Goal: Communication & Community: Answer question/provide support

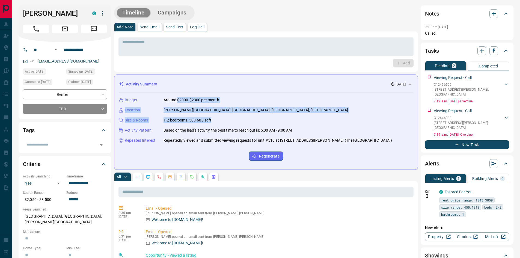
drag, startPoint x: 177, startPoint y: 99, endPoint x: 234, endPoint y: 118, distance: 59.9
click at [234, 118] on div "Budget Around $2000-$2300 per month Location [PERSON_NAME][GEOGRAPHIC_DATA], [G…" at bounding box center [266, 129] width 294 height 72
copy div "$2000-$2300 per month Location [PERSON_NAME][GEOGRAPHIC_DATA], [GEOGRAPHIC_DATA…"
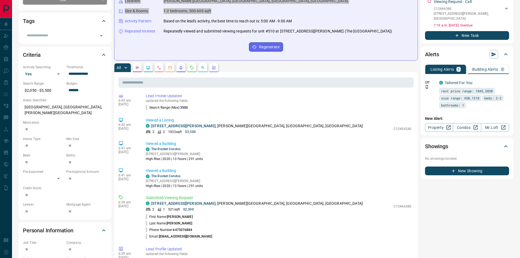
scroll to position [546, 0]
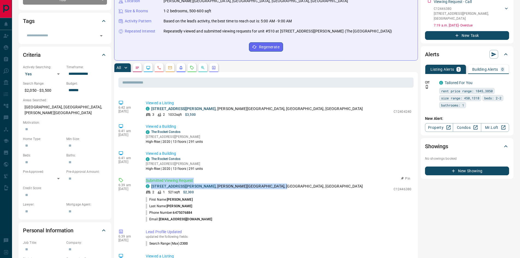
drag, startPoint x: 146, startPoint y: 192, endPoint x: 269, endPoint y: 196, distance: 123.1
click at [269, 196] on div "Submitted Viewing Request C [STREET_ADDRESS][PERSON_NAME][PERSON_NAME] 2 1 521 …" at bounding box center [280, 200] width 268 height 45
copy div "Submitted Viewing Request C [STREET_ADDRESS][PERSON_NAME][PERSON_NAME]"
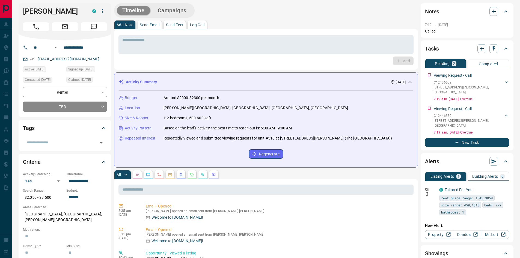
scroll to position [0, 0]
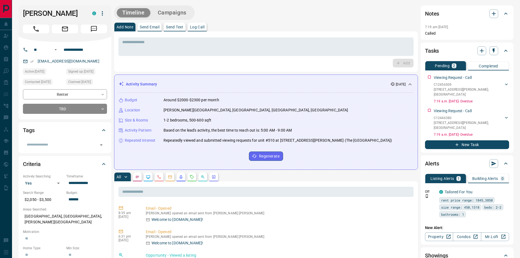
click at [180, 25] on p "Send Text" at bounding box center [174, 27] width 17 height 4
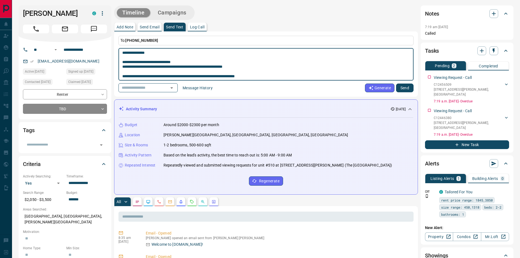
type textarea "**********"
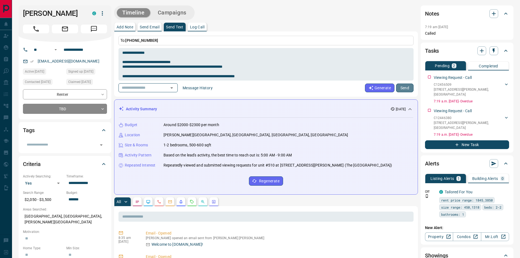
click at [409, 88] on button "Send" at bounding box center [404, 87] width 17 height 9
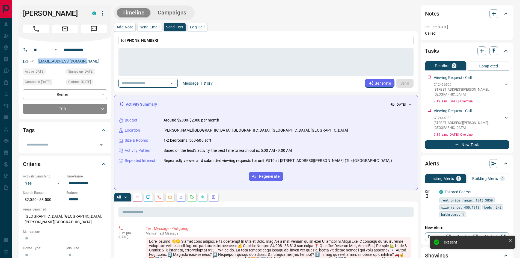
drag, startPoint x: 91, startPoint y: 61, endPoint x: 32, endPoint y: 63, distance: 58.1
click at [32, 63] on div "[EMAIL_ADDRESS][DOMAIN_NAME]" at bounding box center [65, 61] width 84 height 9
click at [130, 30] on button "Add Note" at bounding box center [124, 27] width 21 height 9
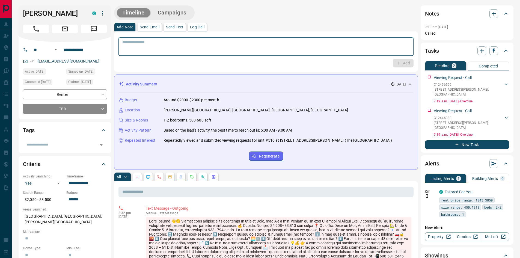
paste textarea "**********"
type textarea "**********"
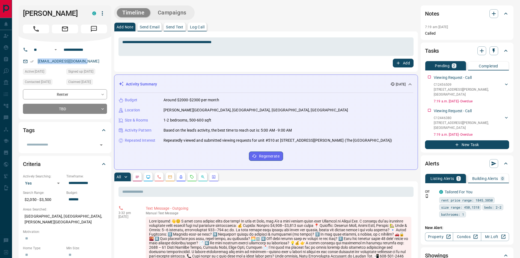
drag, startPoint x: 88, startPoint y: 62, endPoint x: 38, endPoint y: 65, distance: 50.0
click at [38, 65] on div "[EMAIL_ADDRESS][DOMAIN_NAME]" at bounding box center [65, 61] width 84 height 9
copy link "[EMAIL_ADDRESS][DOMAIN_NAME]"
click at [475, 140] on button "New Task" at bounding box center [467, 144] width 84 height 9
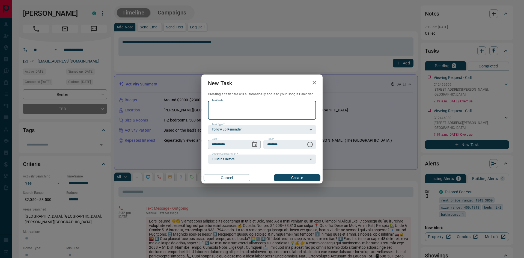
drag, startPoint x: 258, startPoint y: 147, endPoint x: 255, endPoint y: 145, distance: 3.0
click at [257, 147] on button "Choose date, selected date is Oct 15, 2025" at bounding box center [254, 144] width 11 height 11
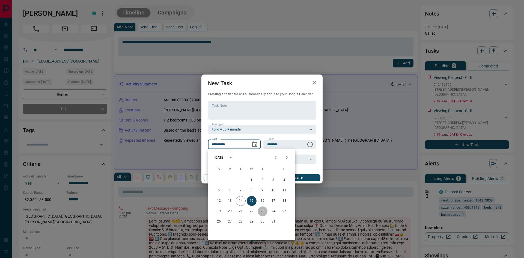
click at [263, 212] on button "23" at bounding box center [262, 211] width 10 height 10
type input "**********"
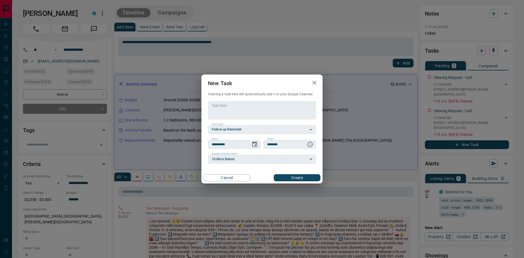
click at [295, 178] on button "Create" at bounding box center [297, 177] width 47 height 7
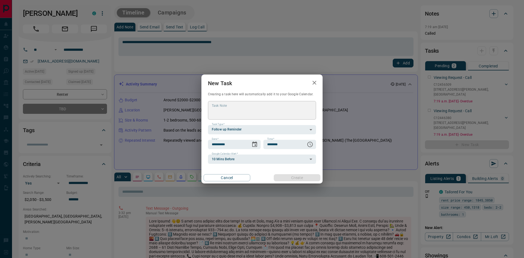
click at [295, 178] on div "Cancel Create" at bounding box center [261, 177] width 121 height 11
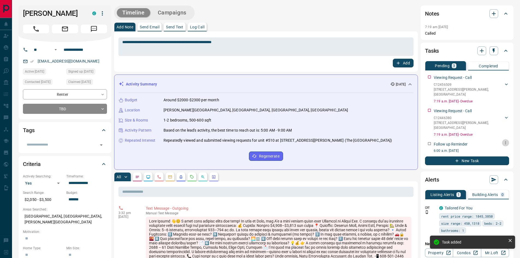
click at [505, 140] on icon "button" at bounding box center [505, 142] width 4 height 4
click at [502, 144] on li "Edit" at bounding box center [496, 143] width 24 height 8
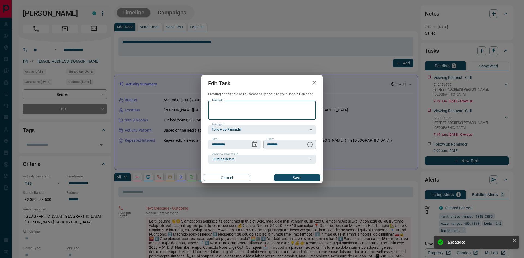
click at [310, 145] on icon "Choose time, selected time is 6:00 AM" at bounding box center [310, 144] width 7 height 7
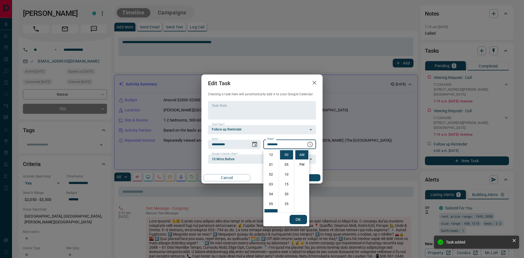
scroll to position [59, 0]
click at [303, 164] on li "PM" at bounding box center [301, 164] width 13 height 9
type input "********"
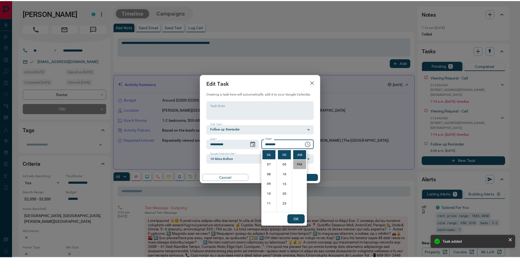
scroll to position [8, 0]
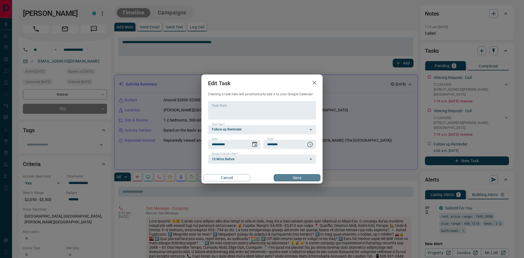
click at [296, 176] on button "Save" at bounding box center [297, 177] width 47 height 7
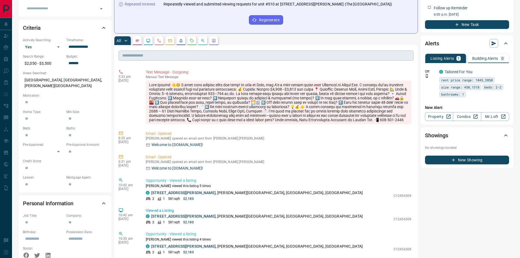
scroll to position [164, 0]
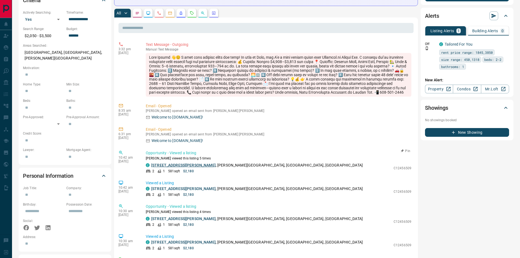
click at [181, 167] on link "[STREET_ADDRESS][PERSON_NAME]" at bounding box center [183, 165] width 64 height 4
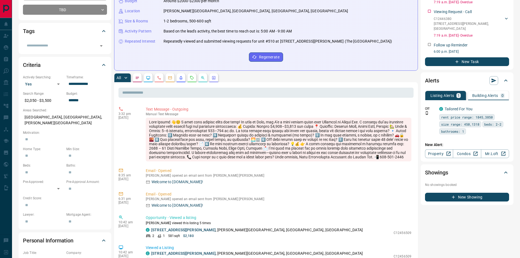
scroll to position [82, 0]
